Goal: Find contact information: Find contact information

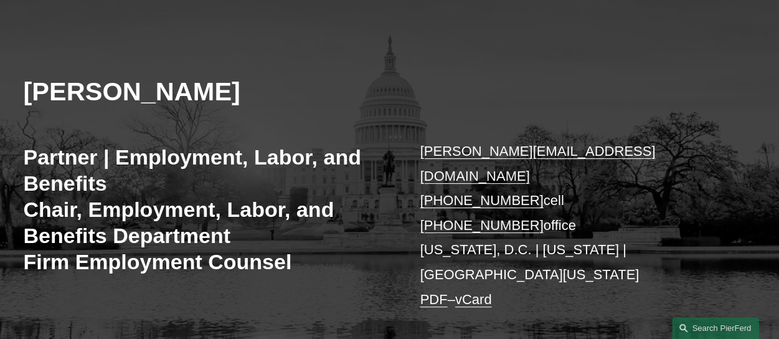
scroll to position [124, 0]
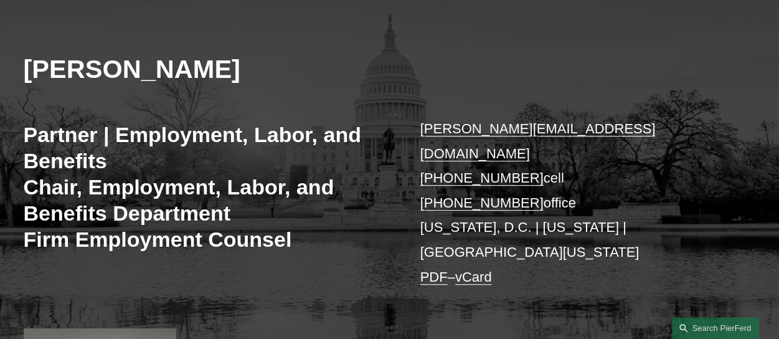
click at [655, 128] on p "[PERSON_NAME][EMAIL_ADDRESS][DOMAIN_NAME] [PHONE_NUMBER] cell [PHONE_NUMBER] of…" at bounding box center [572, 202] width 305 height 172
click at [617, 130] on p "[PERSON_NAME][EMAIL_ADDRESS][DOMAIN_NAME] [PHONE_NUMBER] cell [PHONE_NUMBER] of…" at bounding box center [572, 202] width 305 height 172
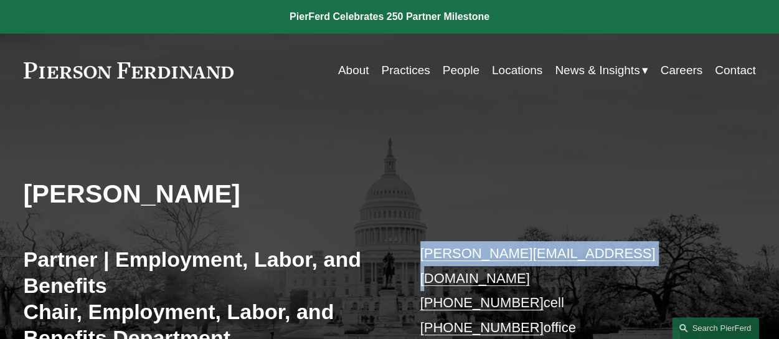
drag, startPoint x: 624, startPoint y: 246, endPoint x: 415, endPoint y: 237, distance: 208.8
click at [497, 248] on link "[PERSON_NAME][EMAIL_ADDRESS][DOMAIN_NAME]" at bounding box center [537, 265] width 235 height 40
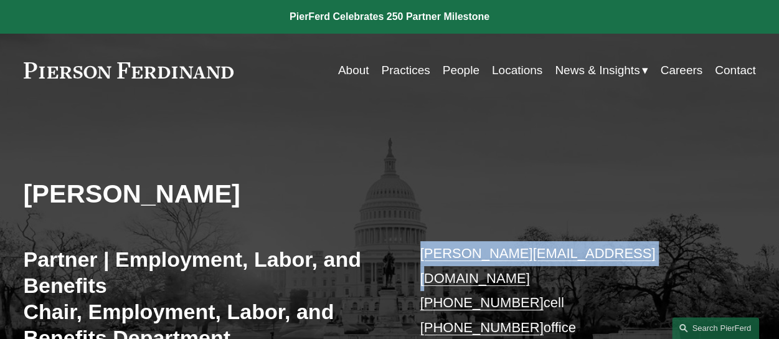
click at [529, 242] on p "[PERSON_NAME][EMAIL_ADDRESS][DOMAIN_NAME] [PHONE_NUMBER] cell [PHONE_NUMBER] of…" at bounding box center [572, 327] width 305 height 172
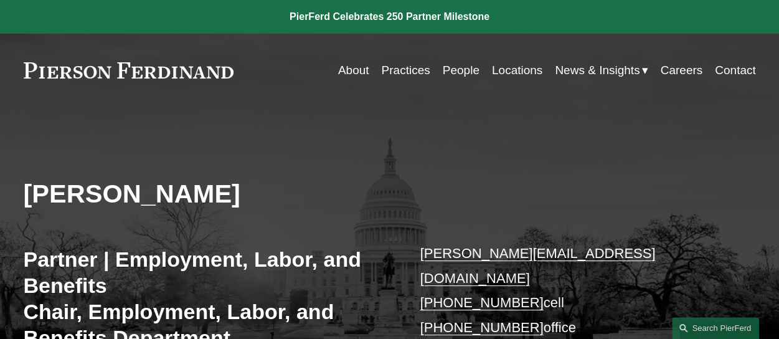
click at [643, 254] on p "[PERSON_NAME][EMAIL_ADDRESS][DOMAIN_NAME] [PHONE_NUMBER] cell [PHONE_NUMBER] of…" at bounding box center [572, 327] width 305 height 172
click at [624, 260] on p "[PERSON_NAME][EMAIL_ADDRESS][DOMAIN_NAME] [PHONE_NUMBER] cell [PHONE_NUMBER] of…" at bounding box center [572, 327] width 305 height 172
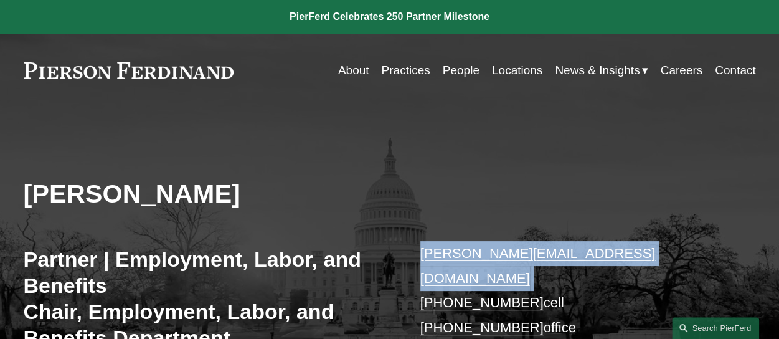
drag, startPoint x: 624, startPoint y: 260, endPoint x: 416, endPoint y: 246, distance: 209.0
click at [452, 247] on link "[PERSON_NAME][EMAIL_ADDRESS][DOMAIN_NAME]" at bounding box center [537, 265] width 235 height 40
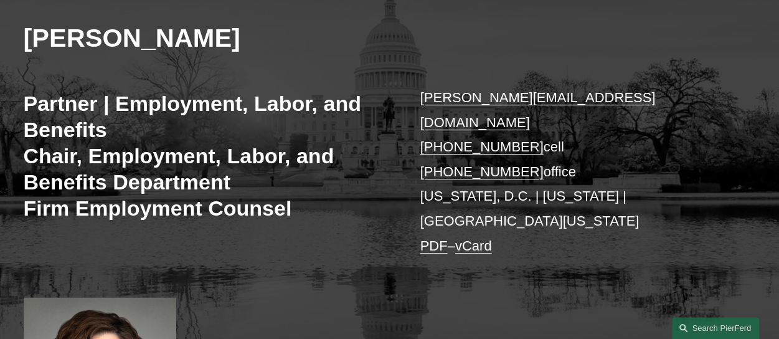
scroll to position [161, 0]
